Goal: Information Seeking & Learning: Learn about a topic

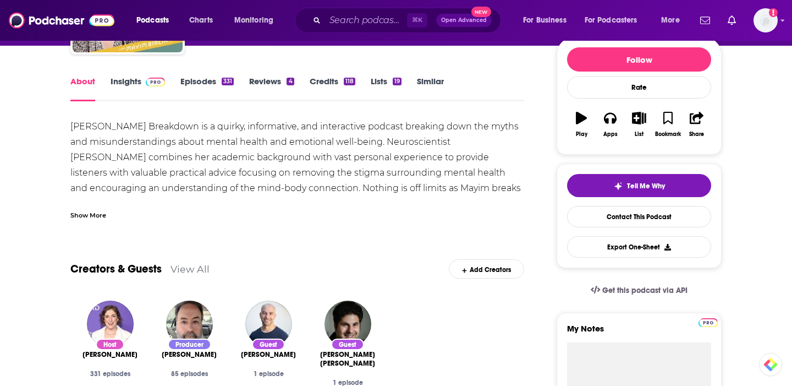
scroll to position [25, 0]
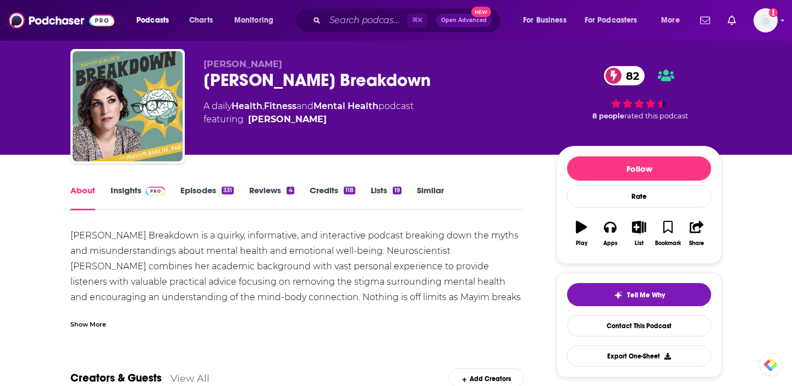
click at [199, 190] on link "Episodes 331" at bounding box center [206, 197] width 53 height 25
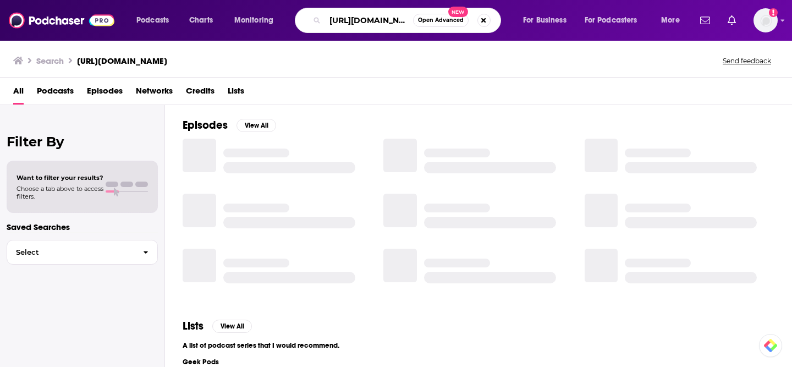
click at [376, 19] on input "https://www.melrobbins.com/podcast/" at bounding box center [369, 21] width 88 height 18
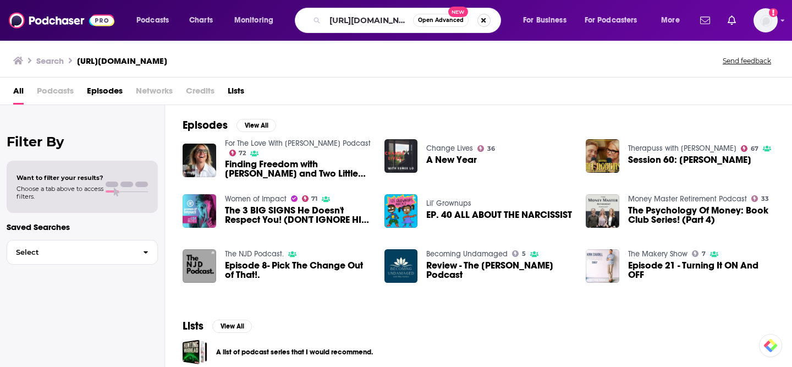
click at [482, 16] on button "Search podcasts, credits, & more..." at bounding box center [484, 20] width 13 height 13
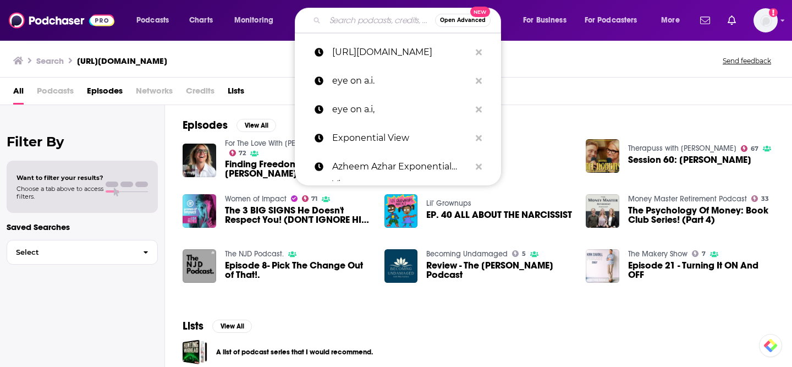
paste input "The Mel Robbins Podcast"
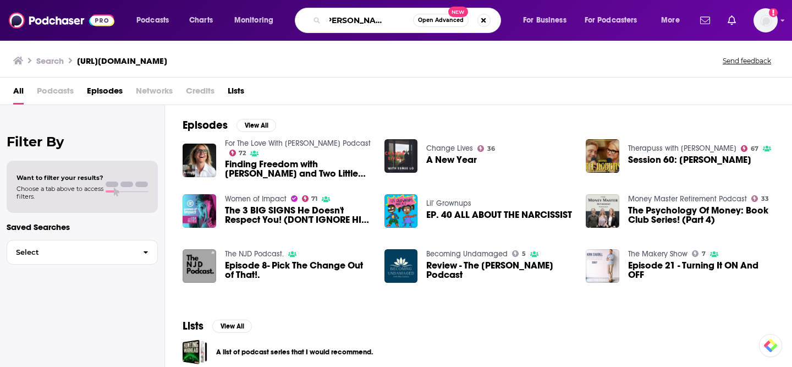
type input "The Mel Robbins Podcast"
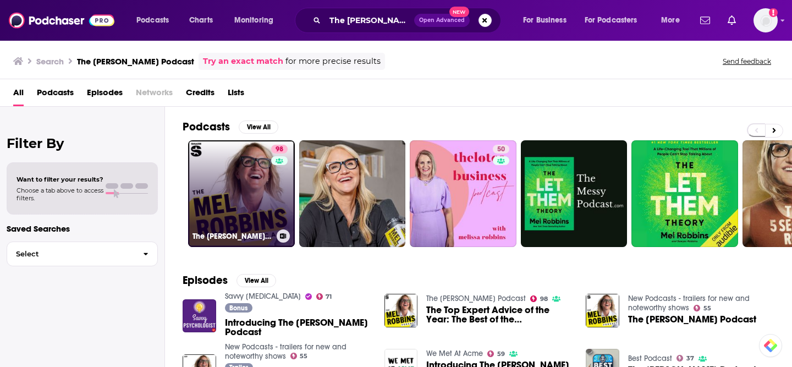
click at [213, 204] on link "98 The Mel Robbins Podcast" at bounding box center [241, 193] width 107 height 107
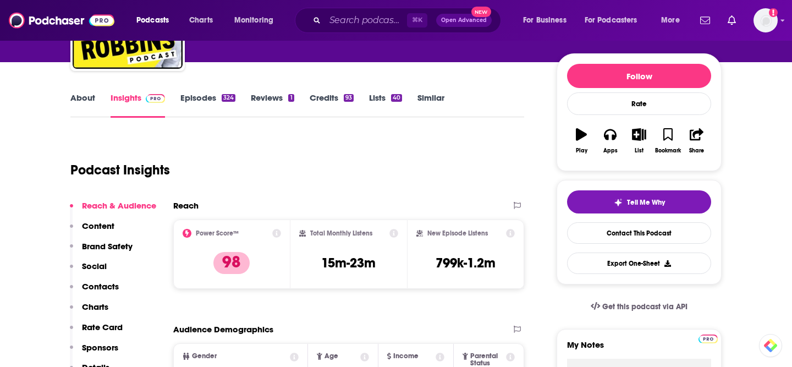
scroll to position [148, 0]
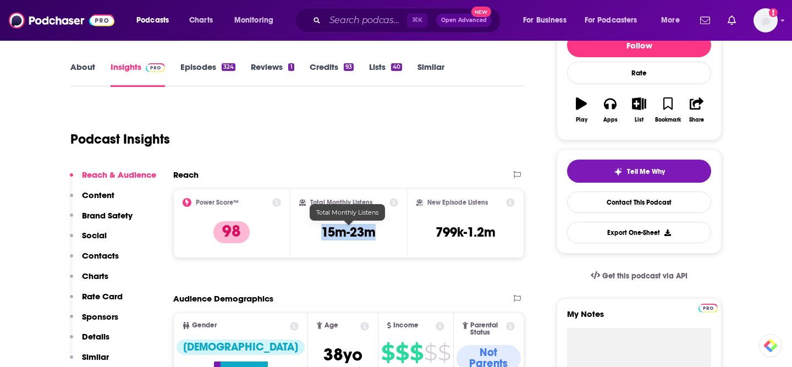
drag, startPoint x: 381, startPoint y: 229, endPoint x: 319, endPoint y: 231, distance: 62.2
click at [319, 231] on div "Total Monthly Listens 15m-23m" at bounding box center [349, 223] width 100 height 51
copy h3 "15m-23m"
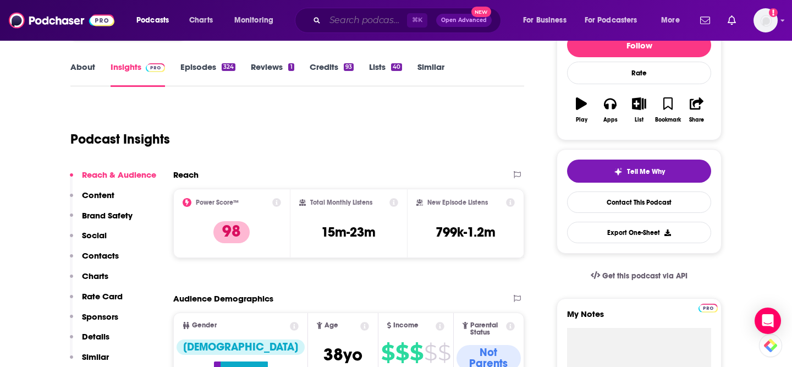
click at [353, 21] on input "Search podcasts, credits, & more..." at bounding box center [366, 21] width 82 height 18
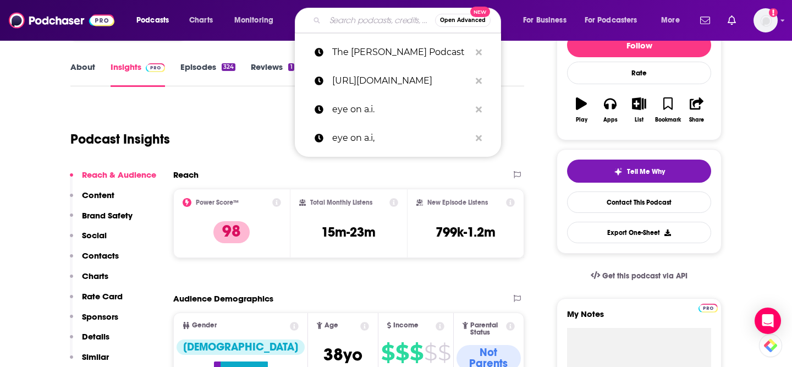
paste input "The Genius Life"
type input "The Genius Life"
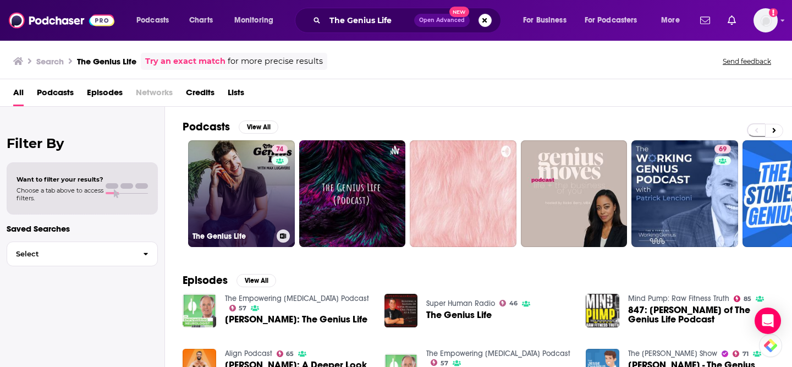
click at [227, 210] on link "74 The Genius Life" at bounding box center [241, 193] width 107 height 107
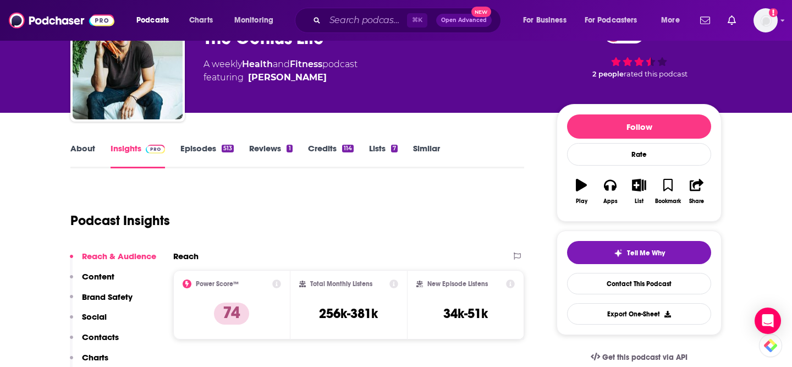
scroll to position [98, 0]
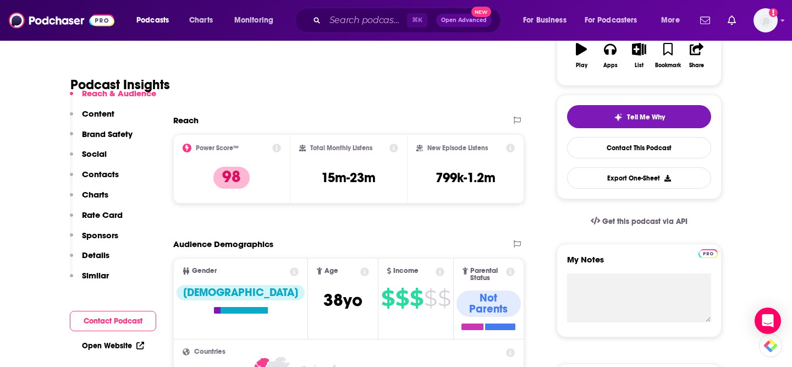
scroll to position [209, 0]
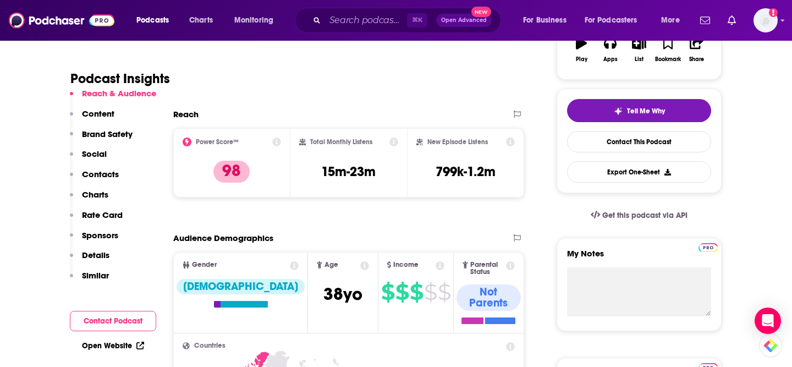
click at [106, 174] on p "Contacts" at bounding box center [100, 174] width 37 height 10
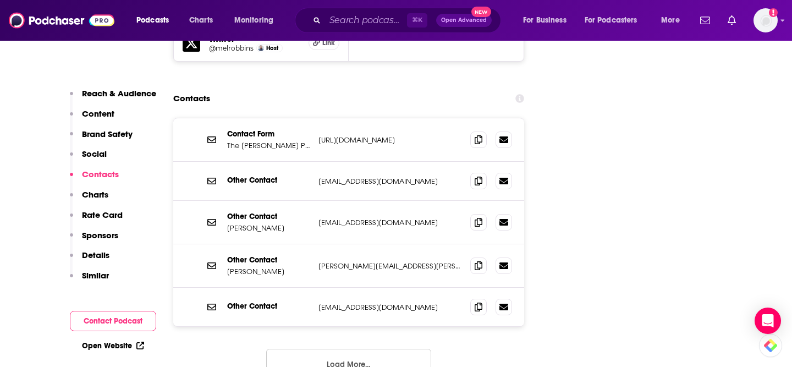
scroll to position [1446, 0]
click at [479, 262] on icon at bounding box center [479, 266] width 8 height 9
click at [480, 300] on div at bounding box center [491, 308] width 42 height 17
click at [476, 303] on icon at bounding box center [479, 307] width 8 height 9
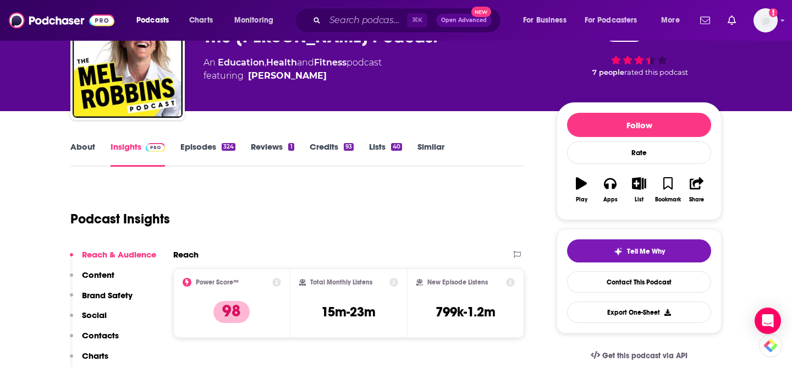
scroll to position [0, 0]
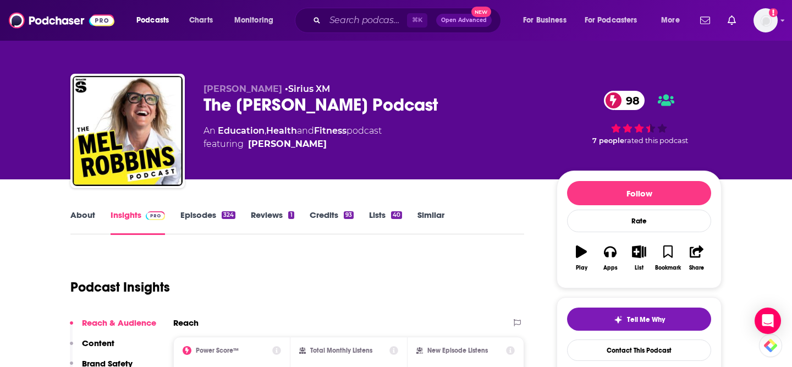
click at [206, 211] on link "Episodes 324" at bounding box center [207, 222] width 55 height 25
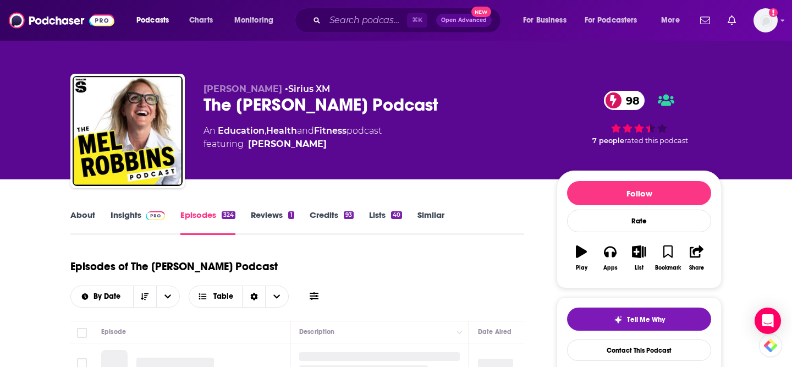
scroll to position [175, 0]
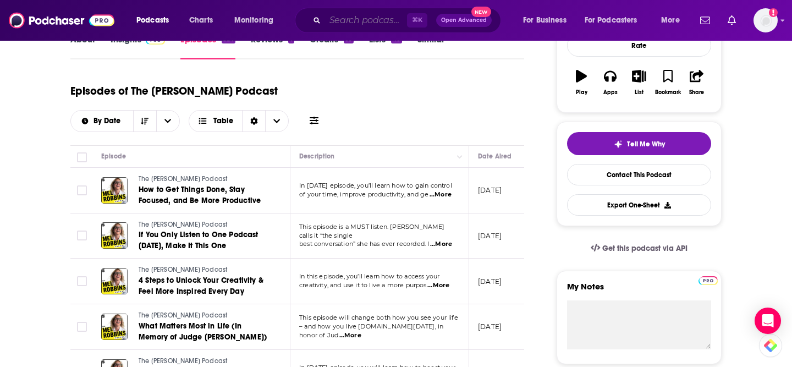
click at [353, 22] on input "Search podcasts, credits, & more..." at bounding box center [366, 21] width 82 height 18
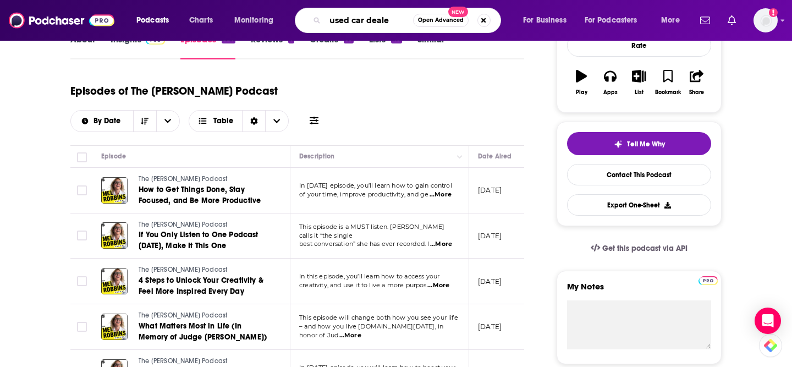
type input "used car dealer"
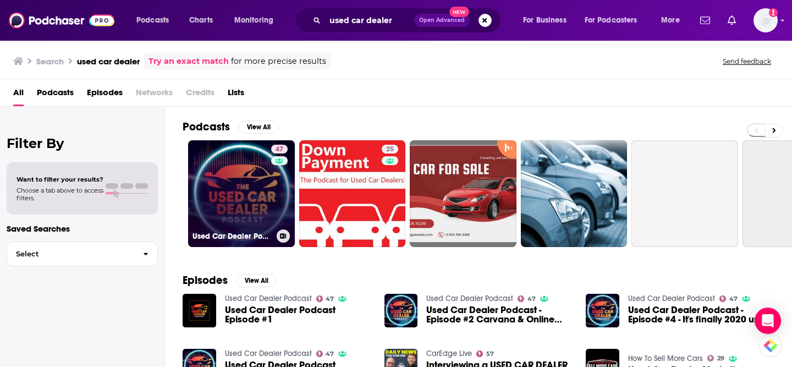
click at [245, 209] on link "47 Used Car Dealer Podcast" at bounding box center [241, 193] width 107 height 107
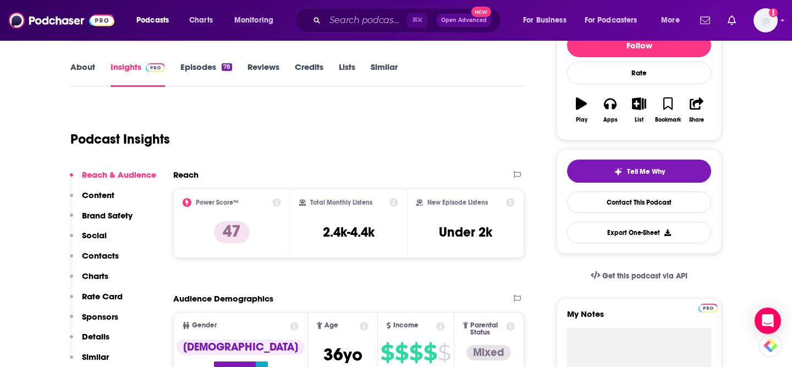
scroll to position [180, 0]
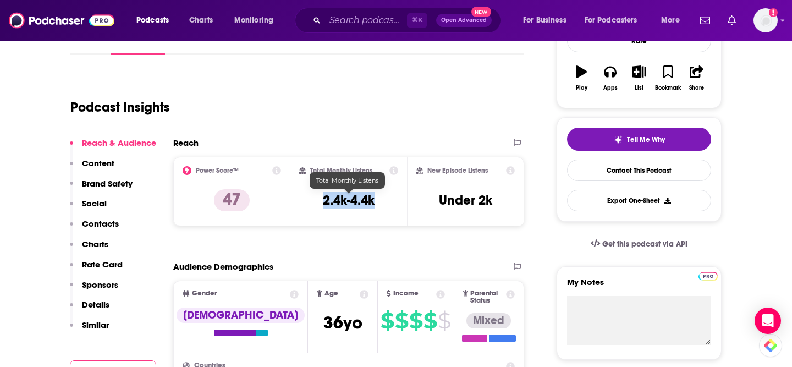
drag, startPoint x: 381, startPoint y: 201, endPoint x: 318, endPoint y: 200, distance: 62.7
click at [318, 200] on div "Total Monthly Listens 2.4k-4.4k" at bounding box center [349, 191] width 100 height 51
copy h3 "2.4k-4.4k"
